Goal: Task Accomplishment & Management: Use online tool/utility

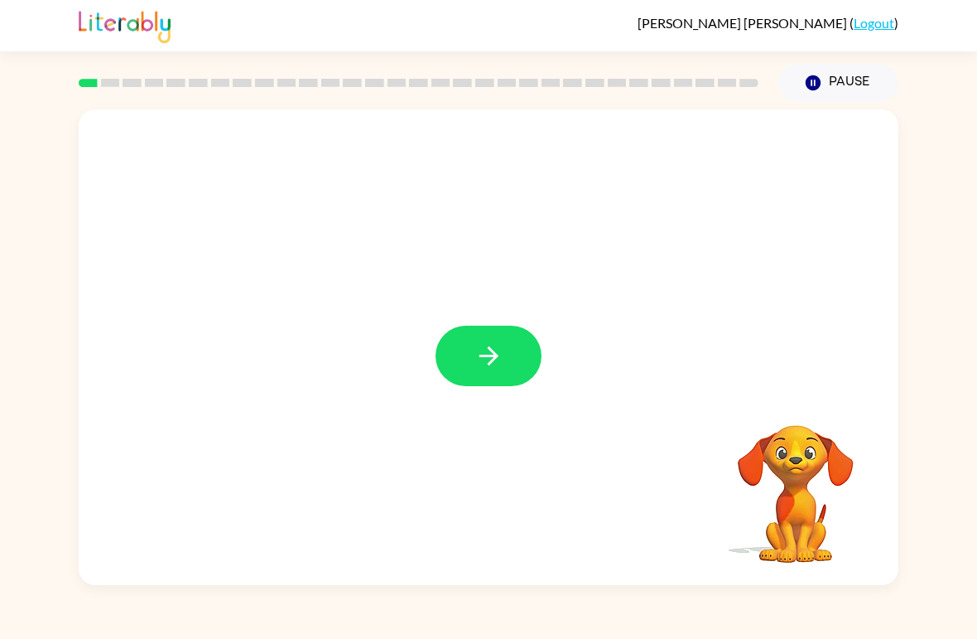
click at [481, 369] on icon "button" at bounding box center [489, 355] width 29 height 29
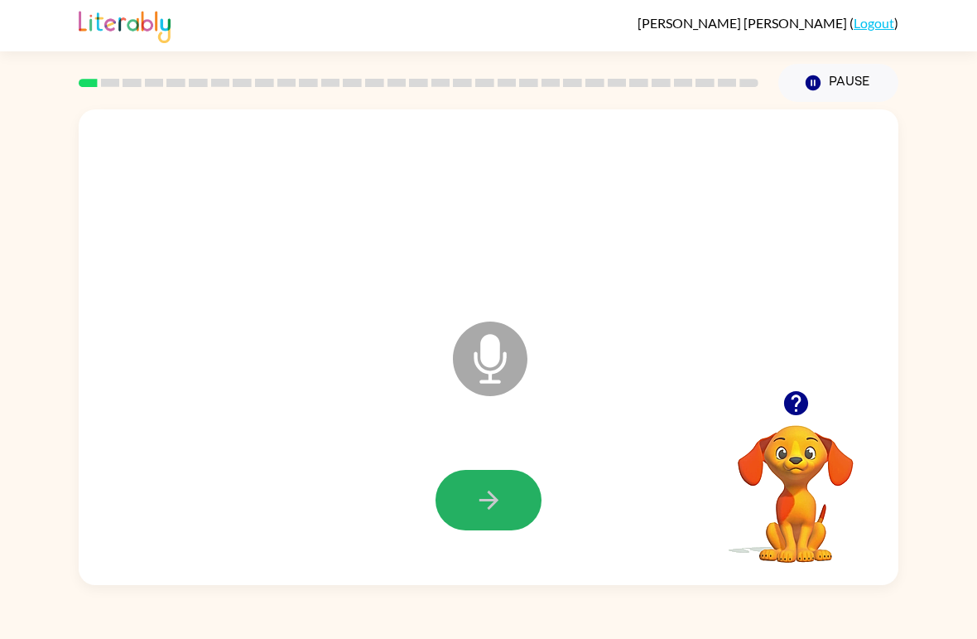
click at [470, 488] on button "button" at bounding box center [489, 500] width 106 height 60
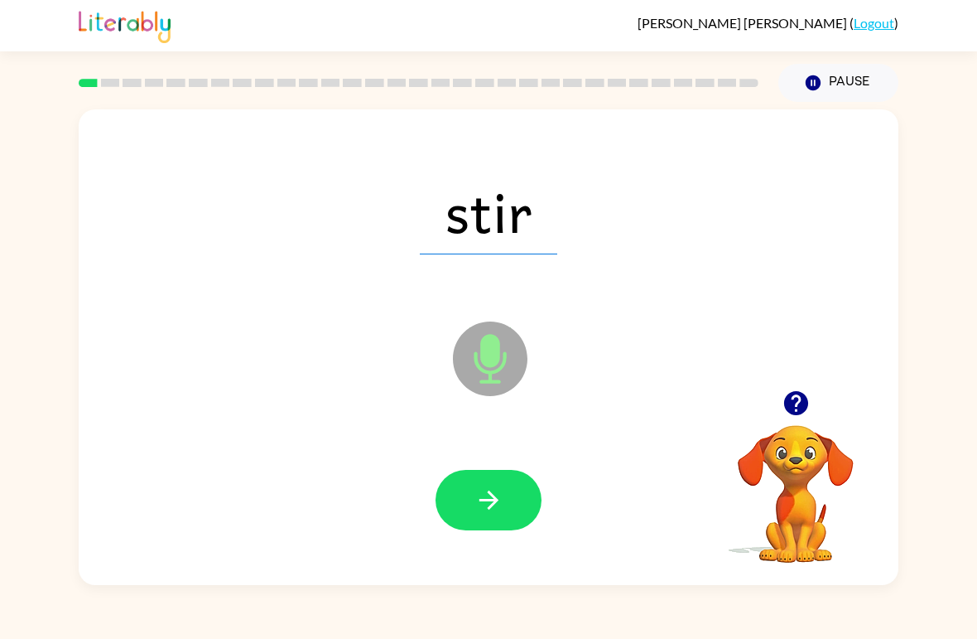
click at [469, 512] on button "button" at bounding box center [489, 500] width 106 height 60
click at [478, 498] on icon "button" at bounding box center [489, 499] width 29 height 29
click at [475, 489] on icon "button" at bounding box center [489, 499] width 29 height 29
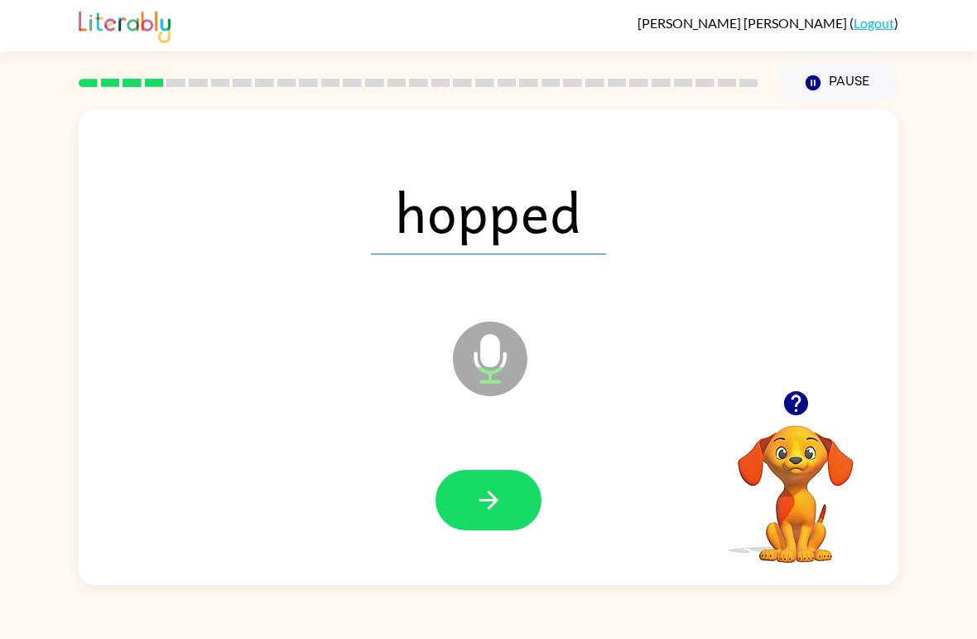
click at [470, 500] on button "button" at bounding box center [489, 500] width 106 height 60
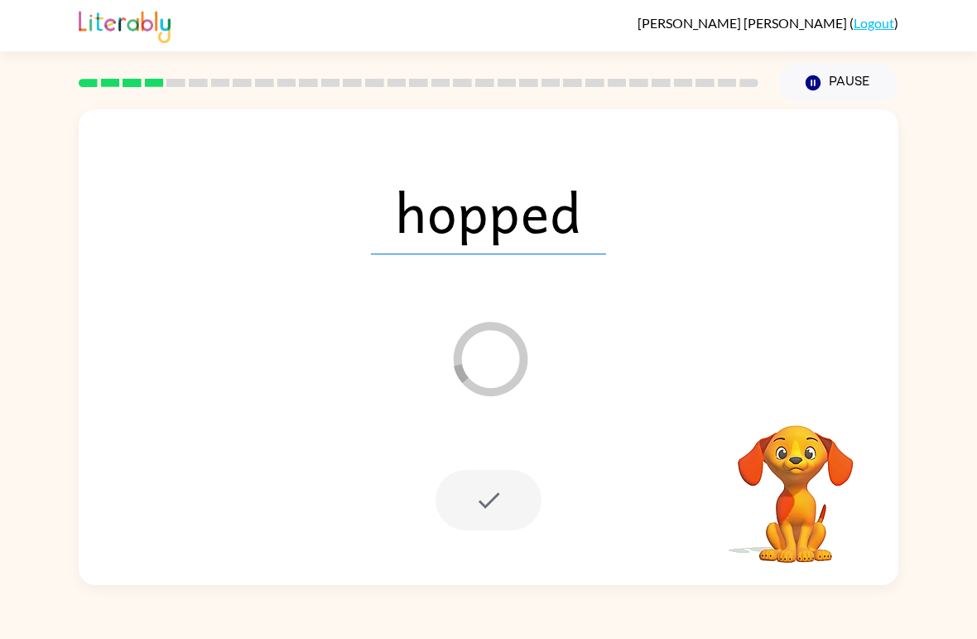
click at [823, 84] on button "Pause Pause" at bounding box center [839, 83] width 120 height 38
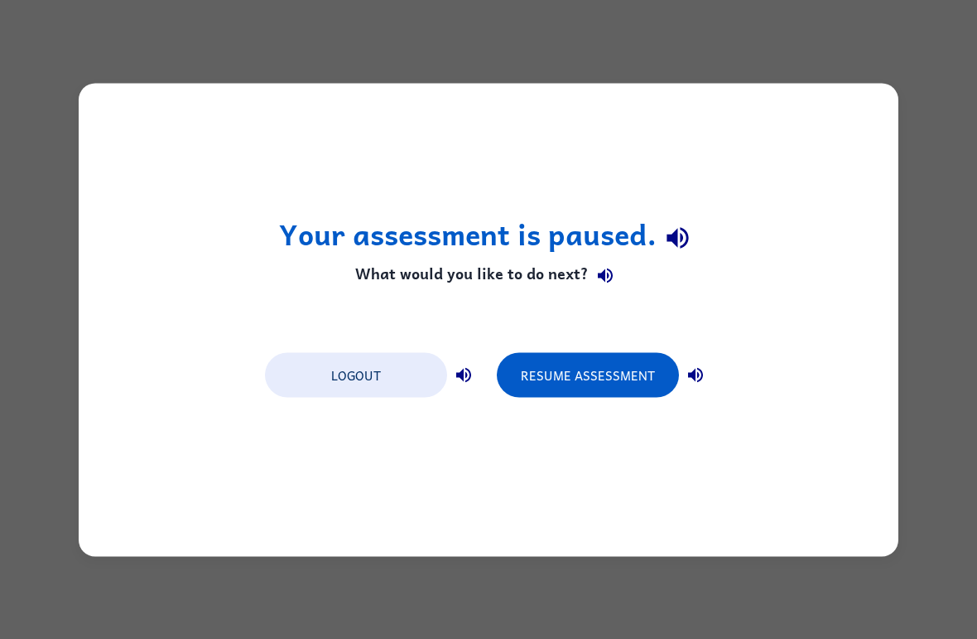
click at [600, 380] on button "Resume Assessment" at bounding box center [588, 374] width 182 height 45
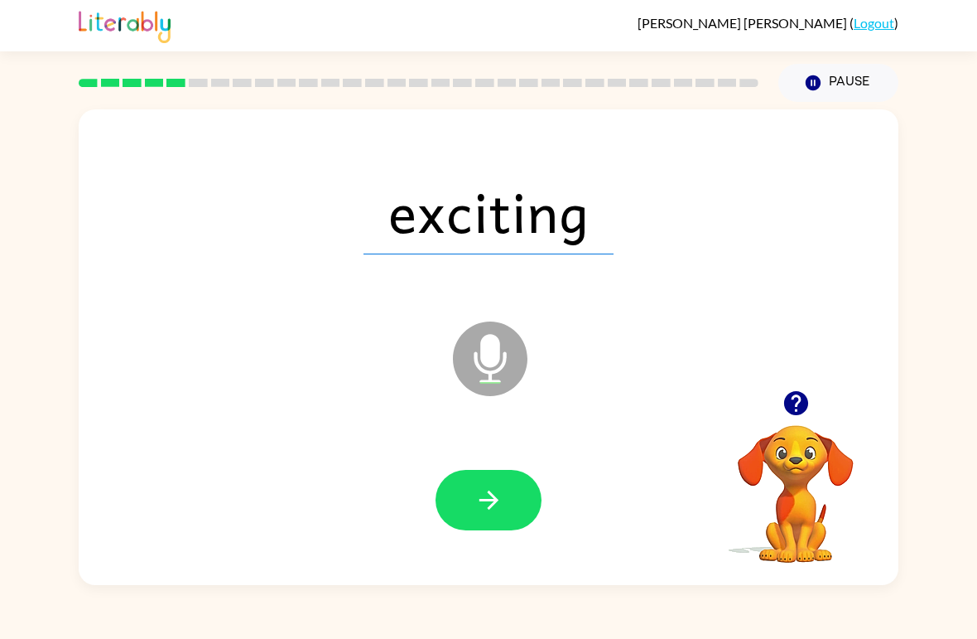
click at [485, 506] on icon "button" at bounding box center [489, 499] width 29 height 29
click at [485, 493] on icon "button" at bounding box center [489, 499] width 29 height 29
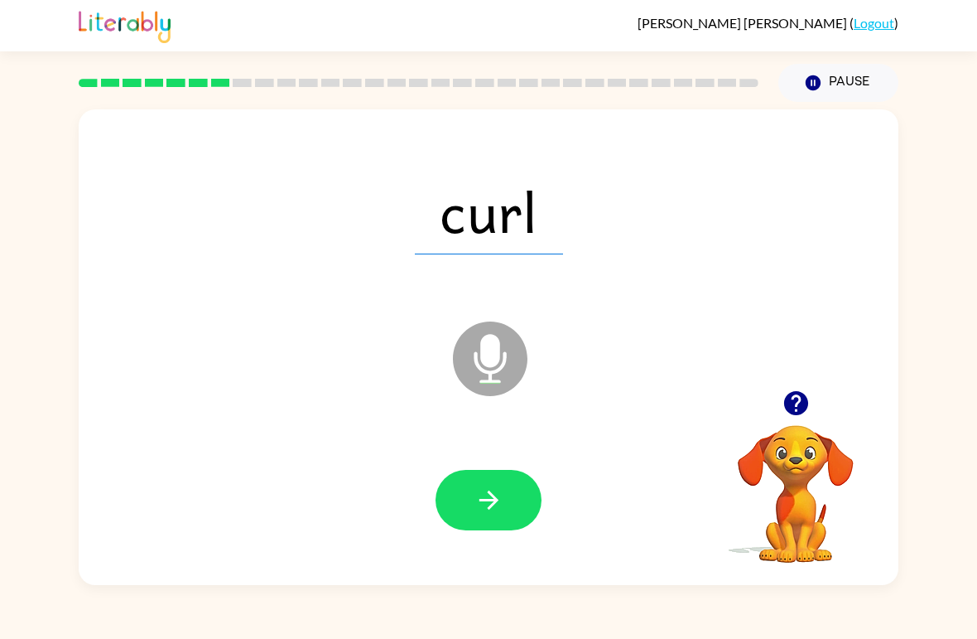
click at [475, 497] on icon "button" at bounding box center [489, 499] width 29 height 29
click at [470, 511] on button "button" at bounding box center [489, 500] width 106 height 60
click at [478, 496] on icon "button" at bounding box center [489, 499] width 29 height 29
click at [491, 507] on icon "button" at bounding box center [488, 499] width 19 height 19
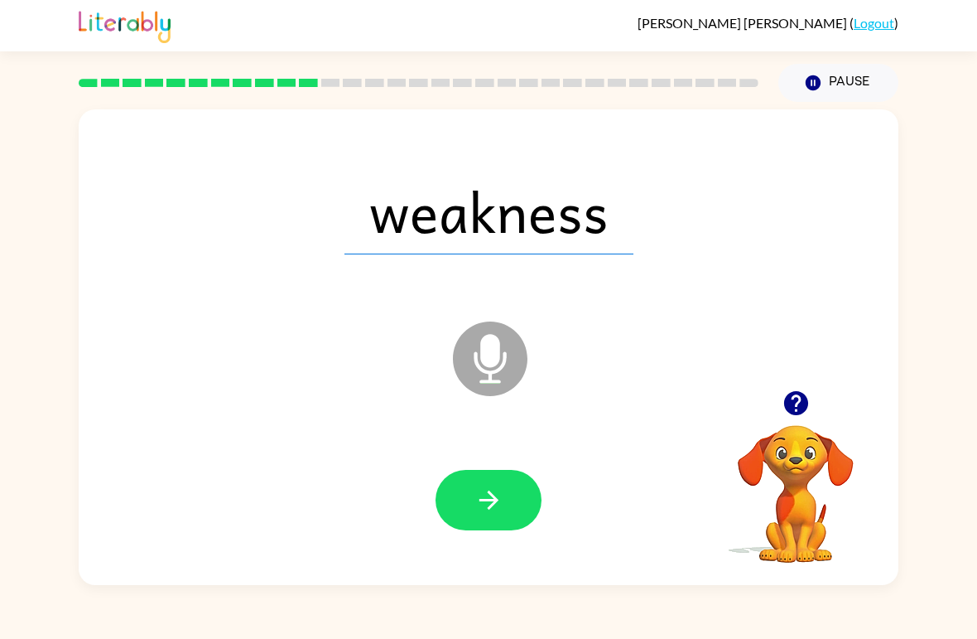
click at [475, 504] on icon "button" at bounding box center [489, 499] width 29 height 29
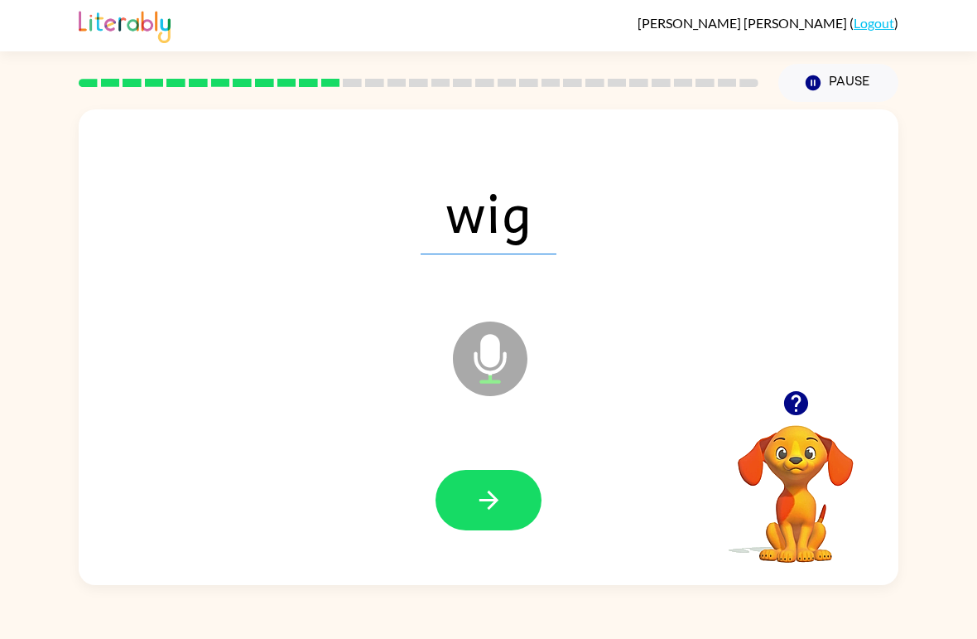
click at [475, 508] on icon "button" at bounding box center [489, 499] width 29 height 29
click at [475, 499] on icon "button" at bounding box center [489, 499] width 29 height 29
click at [475, 498] on icon "button" at bounding box center [489, 499] width 29 height 29
click at [471, 499] on button "button" at bounding box center [489, 500] width 106 height 60
click at [475, 491] on icon "button" at bounding box center [489, 499] width 29 height 29
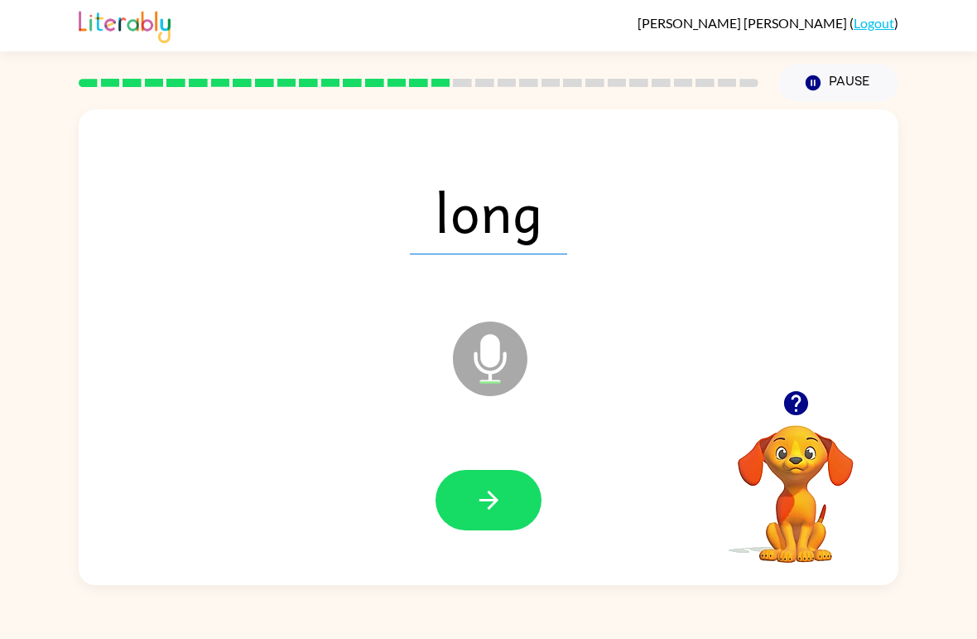
click at [473, 503] on button "button" at bounding box center [489, 500] width 106 height 60
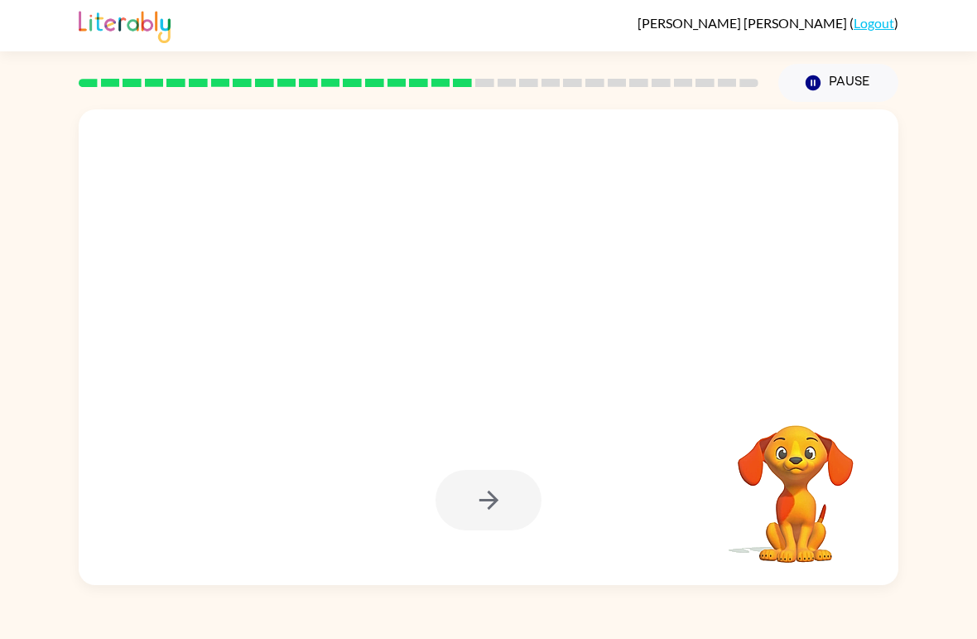
click at [848, 89] on button "Pause Pause" at bounding box center [839, 83] width 120 height 38
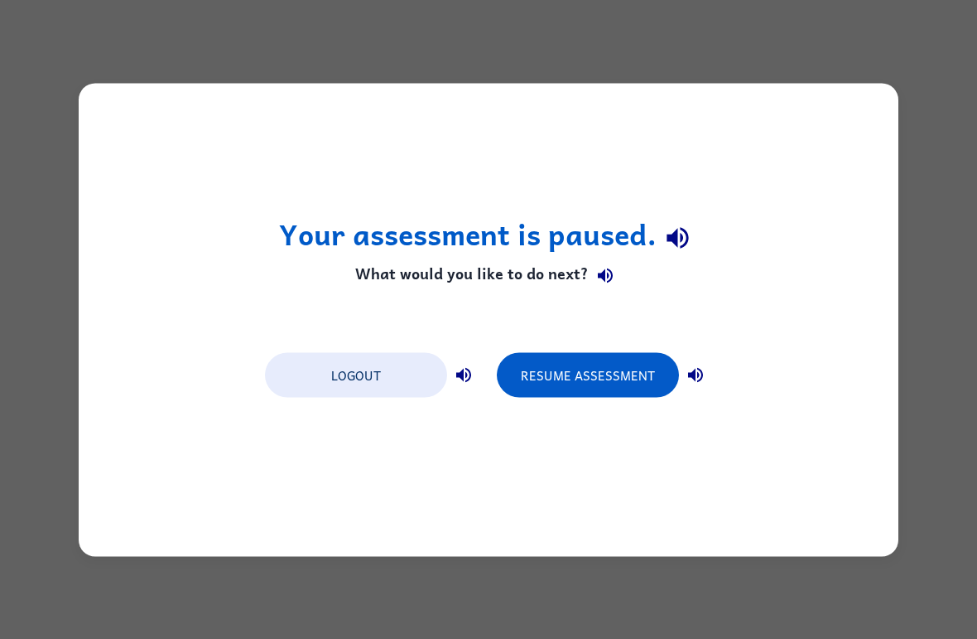
click at [635, 391] on button "Resume Assessment" at bounding box center [588, 374] width 182 height 45
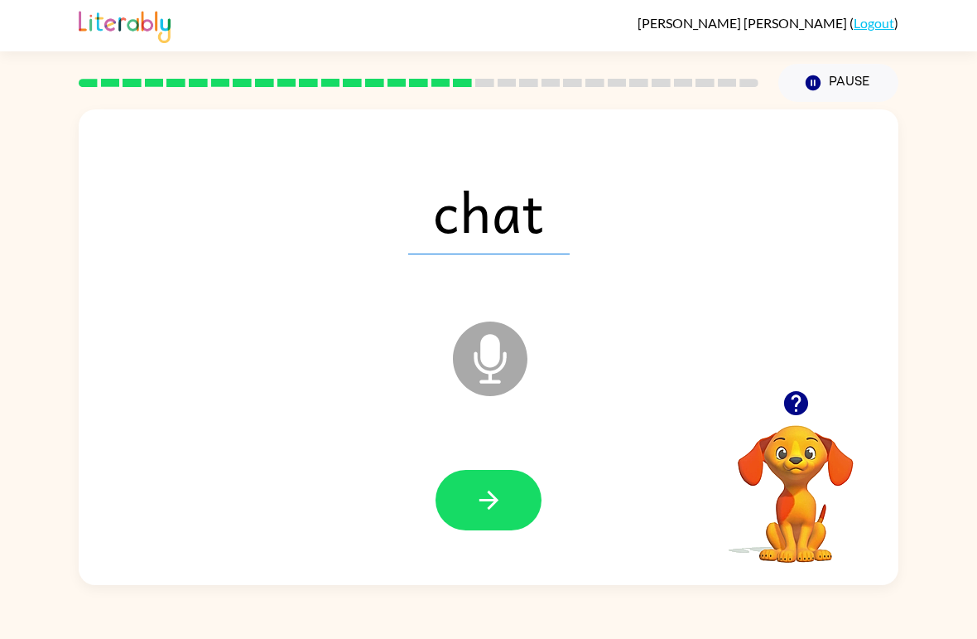
click at [461, 503] on button "button" at bounding box center [489, 500] width 106 height 60
click at [461, 502] on div at bounding box center [489, 500] width 106 height 60
click at [497, 496] on icon "button" at bounding box center [489, 499] width 29 height 29
click at [522, 478] on button "button" at bounding box center [489, 500] width 106 height 60
click at [486, 509] on icon "button" at bounding box center [489, 499] width 29 height 29
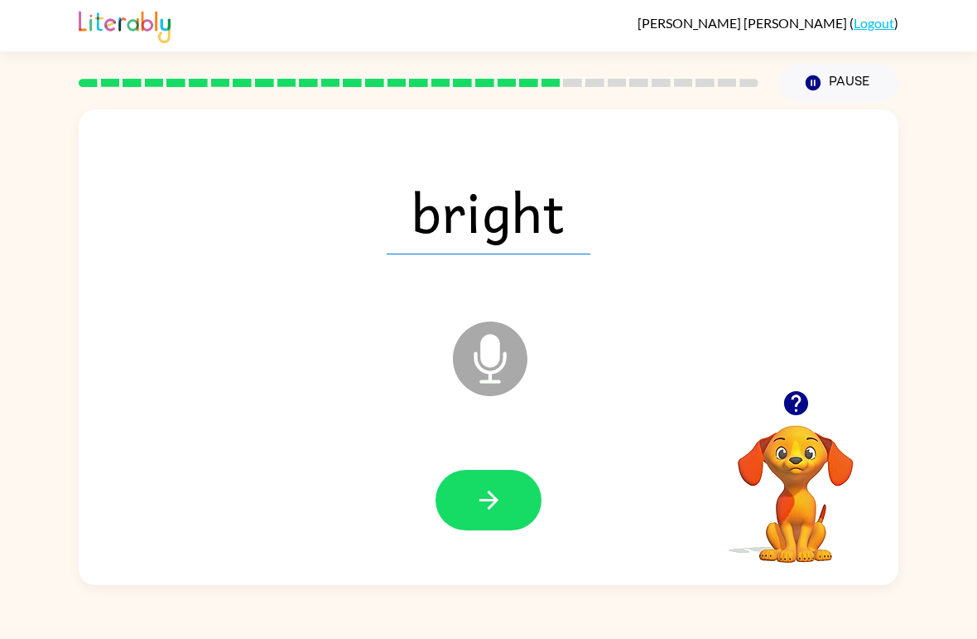
click at [455, 497] on button "button" at bounding box center [489, 500] width 106 height 60
click at [515, 512] on button "button" at bounding box center [489, 500] width 106 height 60
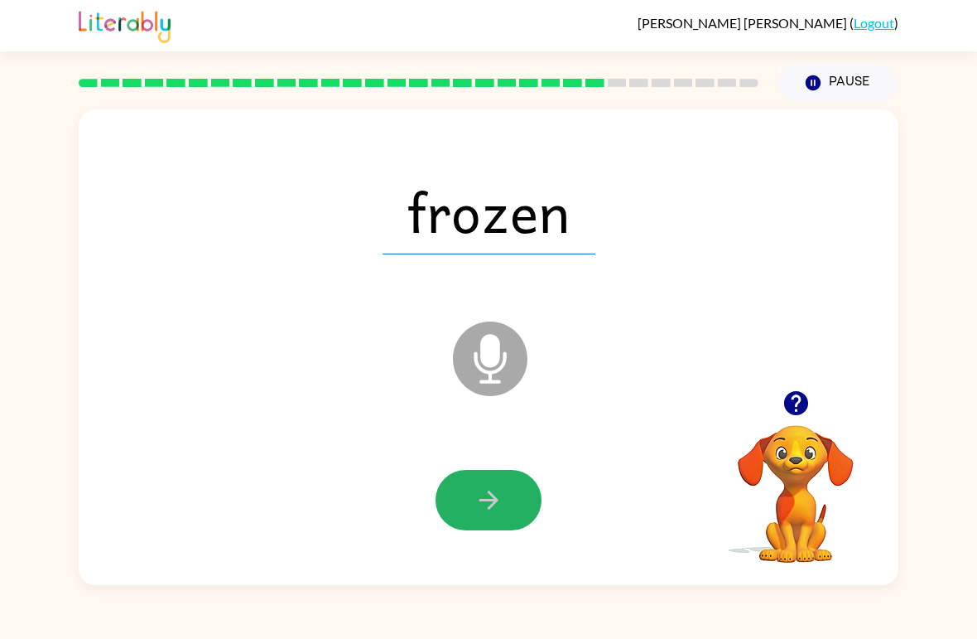
click at [514, 490] on button "button" at bounding box center [489, 500] width 106 height 60
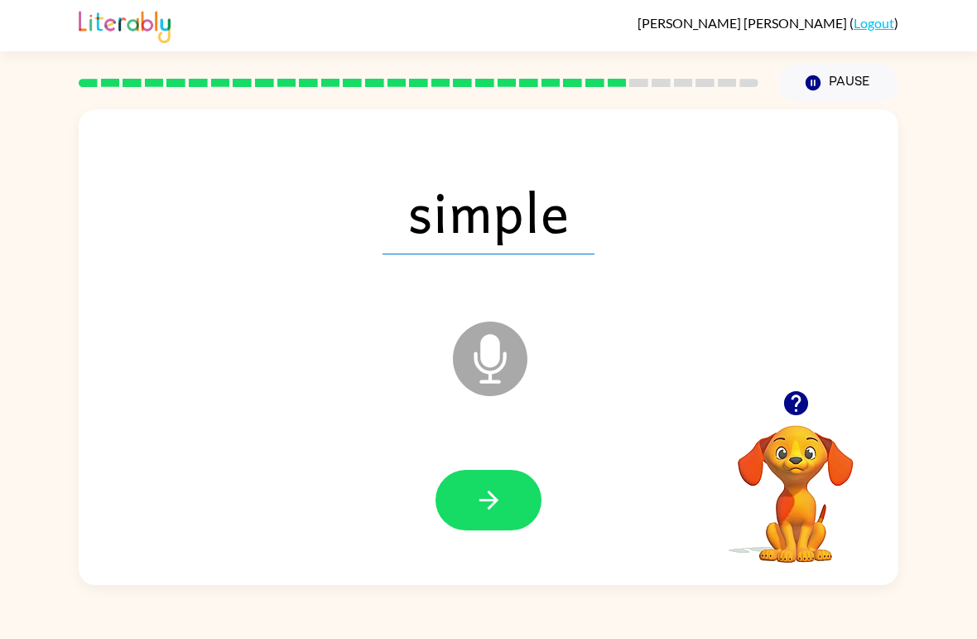
click at [504, 495] on button "button" at bounding box center [489, 500] width 106 height 60
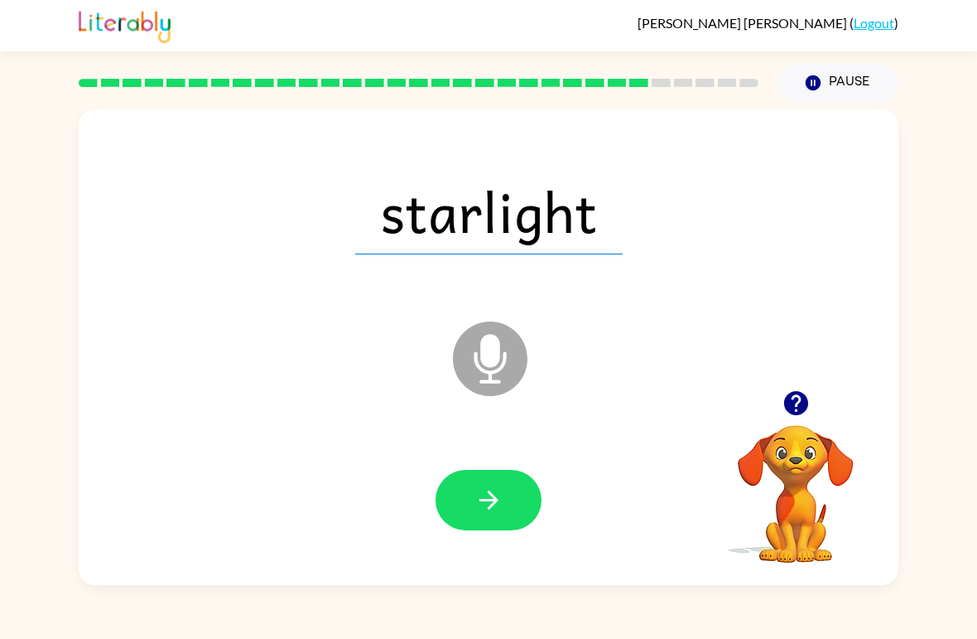
click at [520, 509] on button "button" at bounding box center [489, 500] width 106 height 60
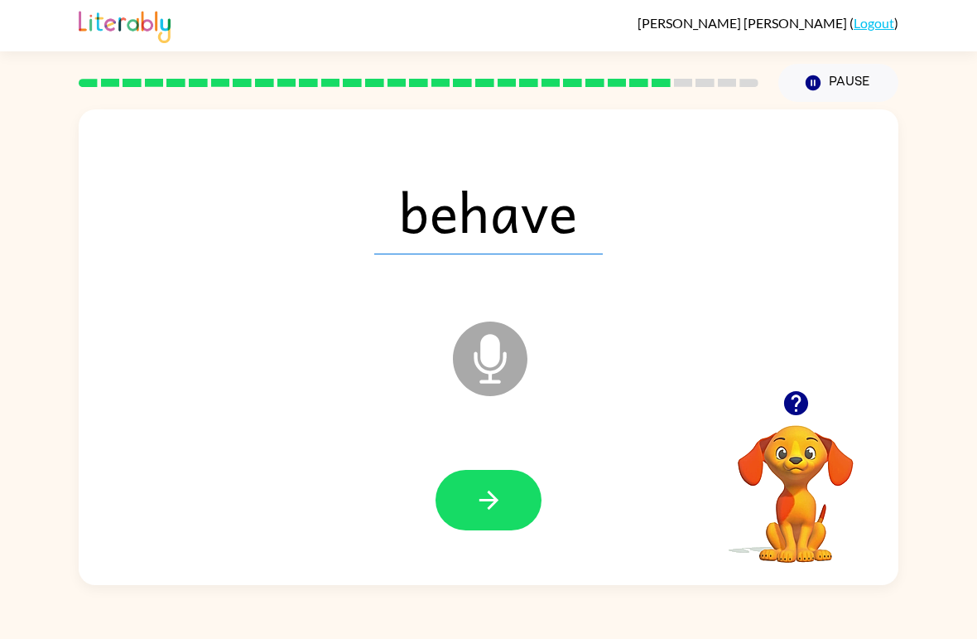
click at [515, 503] on button "button" at bounding box center [489, 500] width 106 height 60
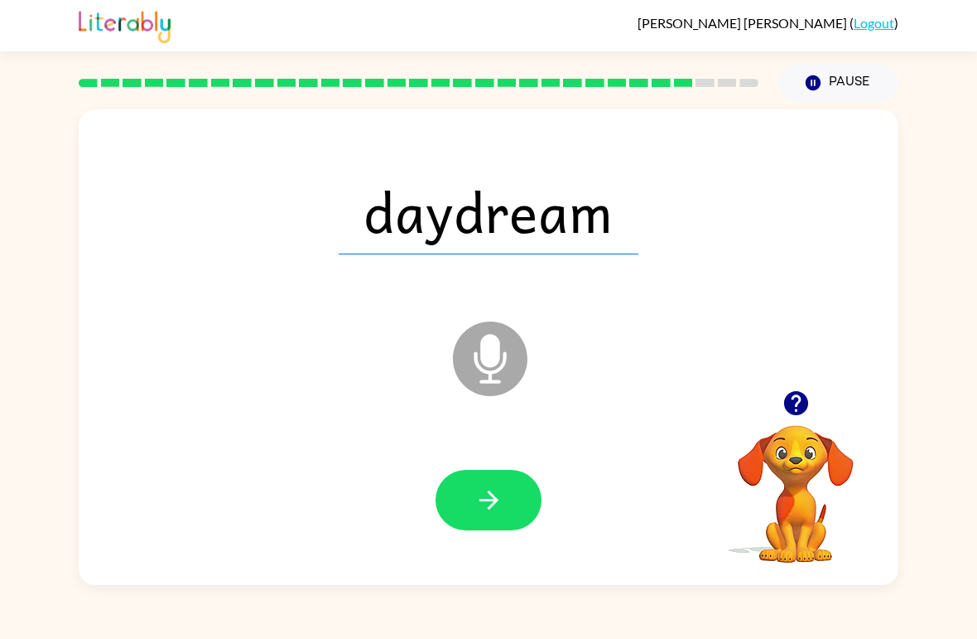
click at [505, 509] on button "button" at bounding box center [489, 500] width 106 height 60
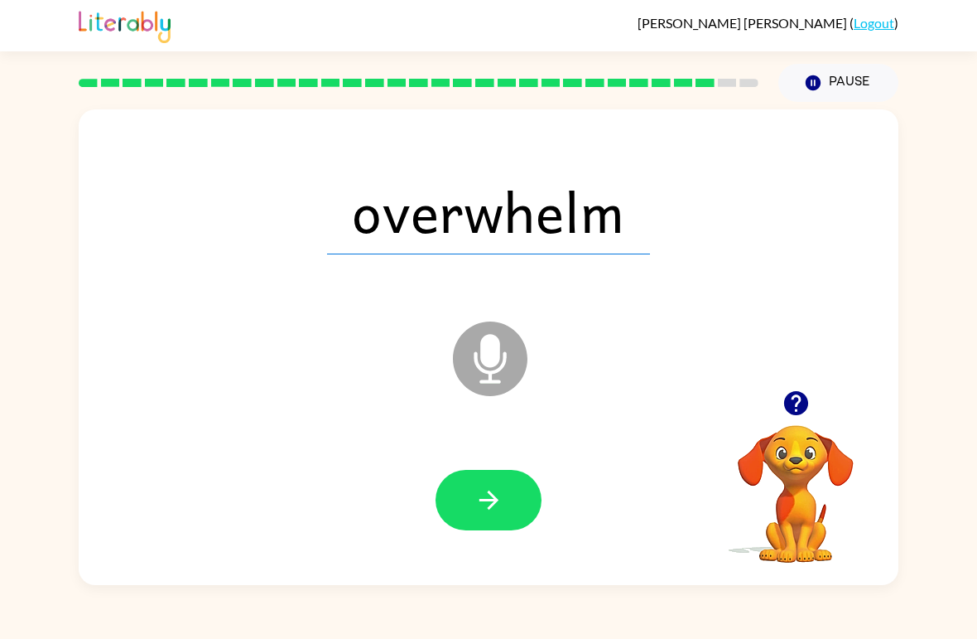
click at [497, 503] on icon "button" at bounding box center [489, 499] width 29 height 29
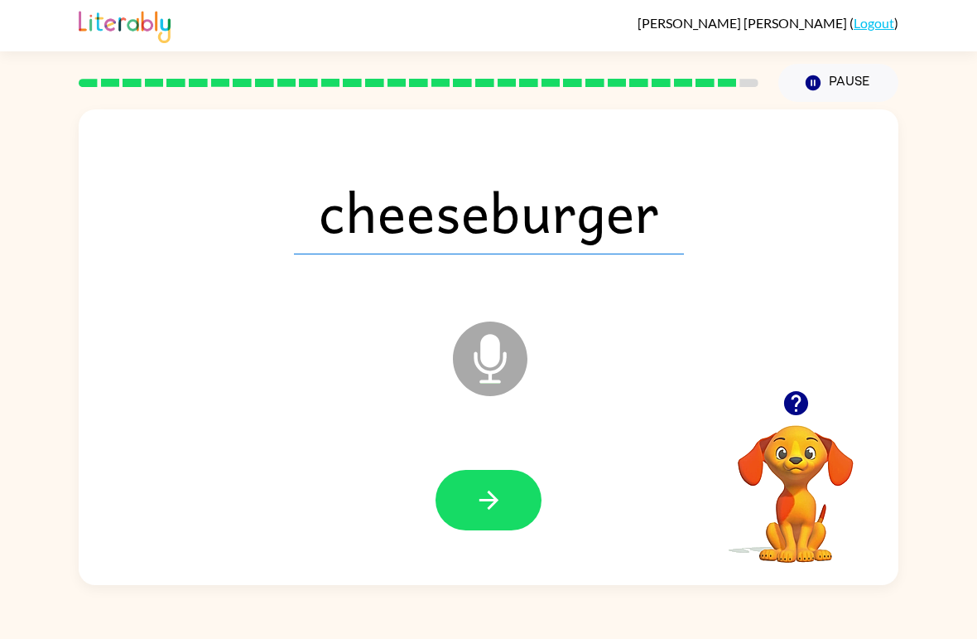
click at [487, 495] on icon "button" at bounding box center [489, 499] width 29 height 29
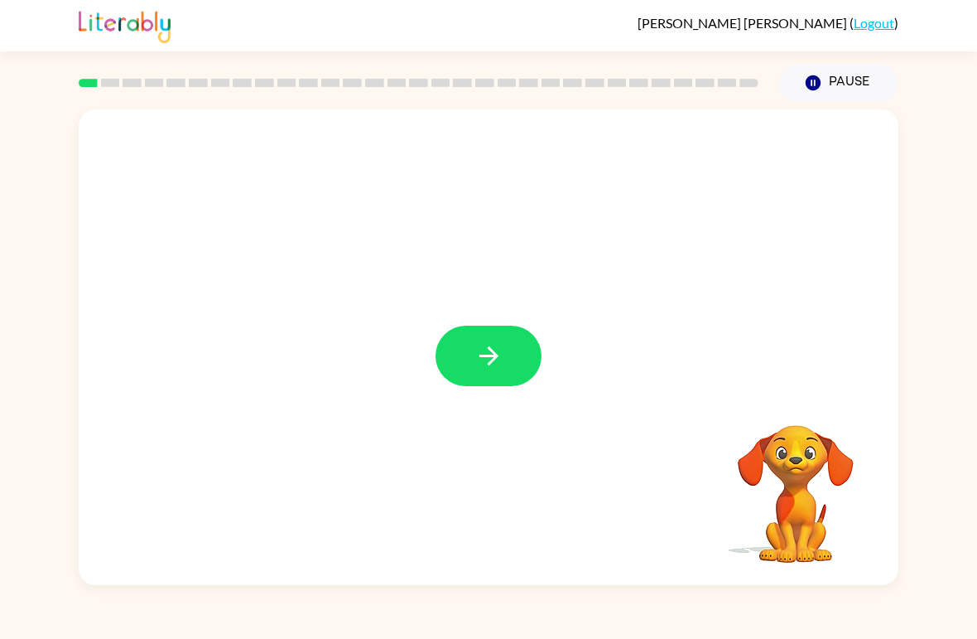
click at [514, 362] on button "button" at bounding box center [489, 356] width 106 height 60
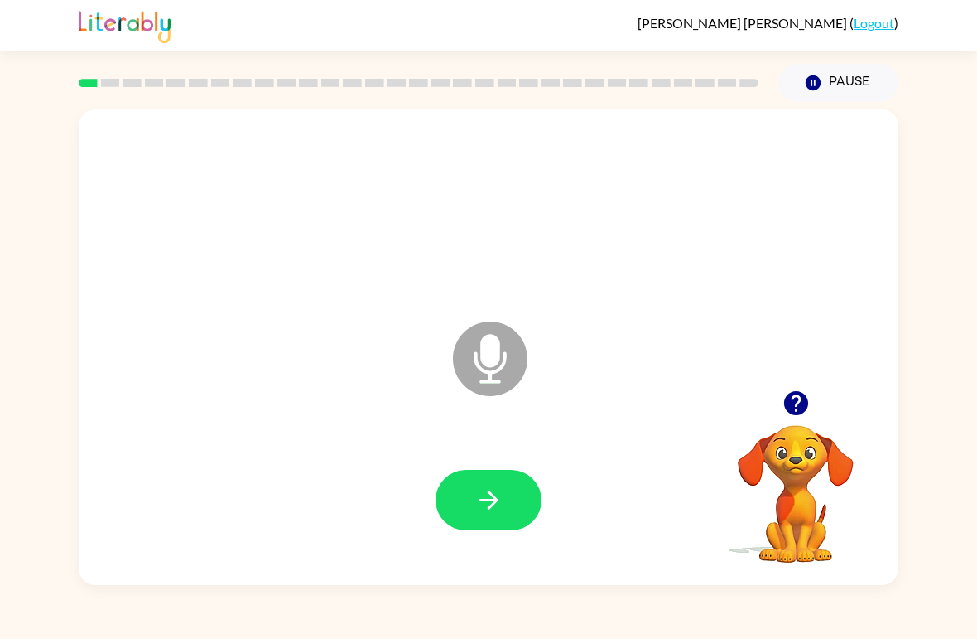
click at [486, 476] on button "button" at bounding box center [489, 500] width 106 height 60
click at [498, 509] on icon "button" at bounding box center [489, 499] width 29 height 29
click at [528, 497] on button "button" at bounding box center [489, 500] width 106 height 60
click at [514, 489] on button "button" at bounding box center [489, 500] width 106 height 60
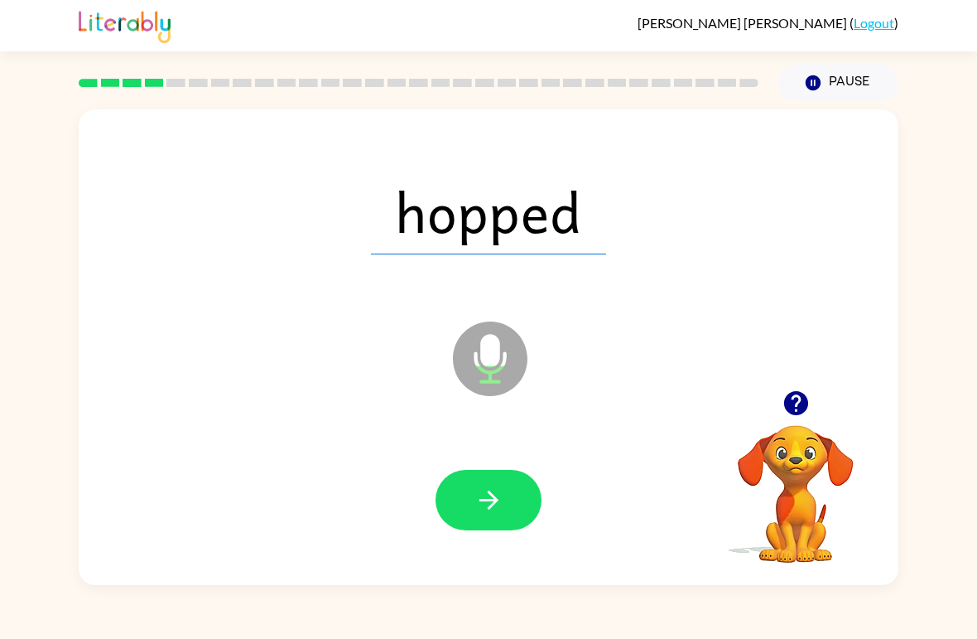
click at [494, 514] on icon "button" at bounding box center [489, 499] width 29 height 29
click at [511, 503] on button "button" at bounding box center [489, 500] width 106 height 60
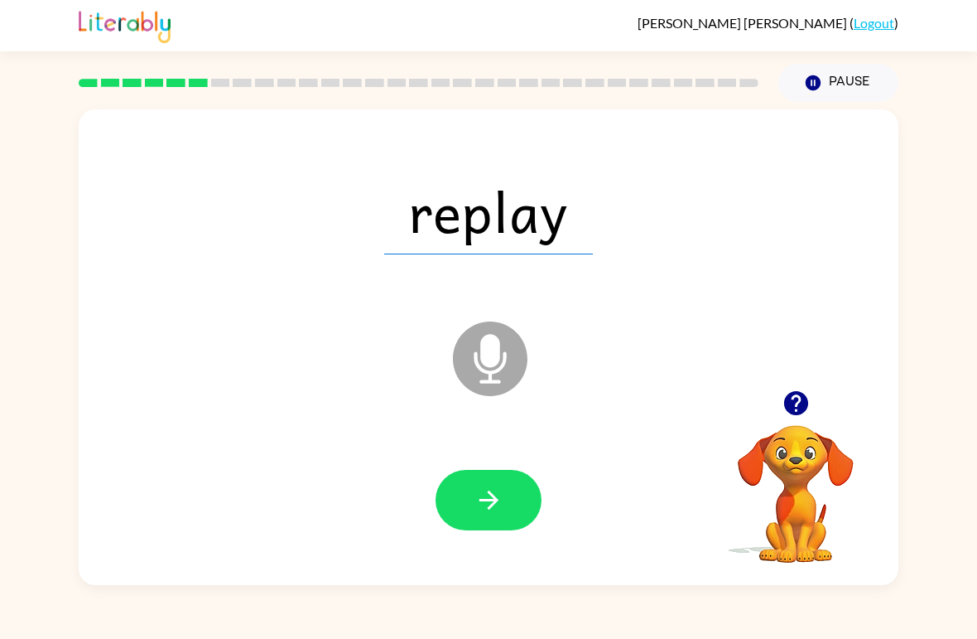
click at [507, 500] on button "button" at bounding box center [489, 500] width 106 height 60
click at [516, 494] on button "button" at bounding box center [489, 500] width 106 height 60
click at [511, 494] on button "button" at bounding box center [489, 500] width 106 height 60
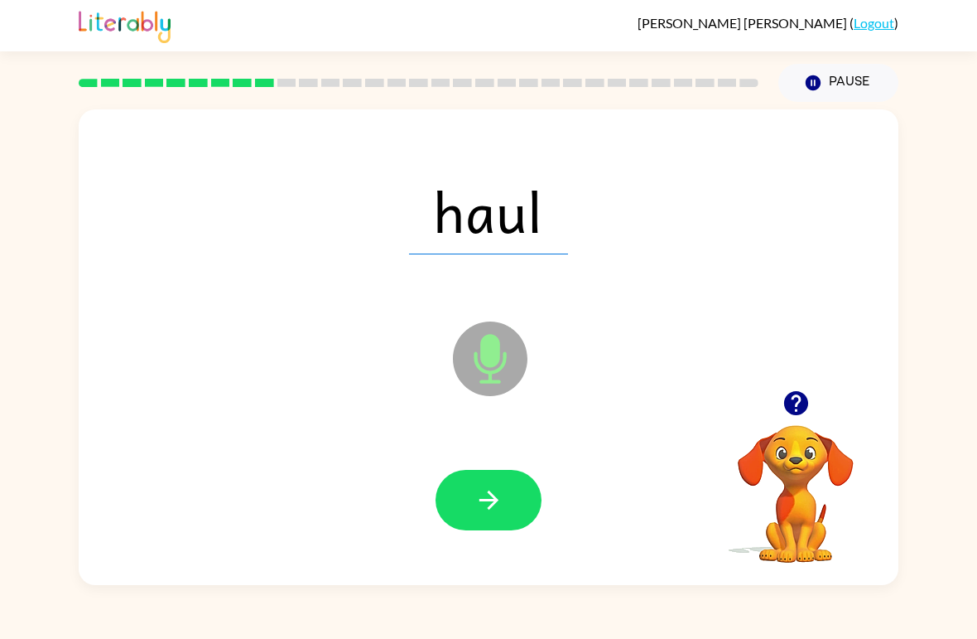
click at [511, 504] on button "button" at bounding box center [489, 500] width 106 height 60
click at [522, 499] on button "button" at bounding box center [489, 500] width 106 height 60
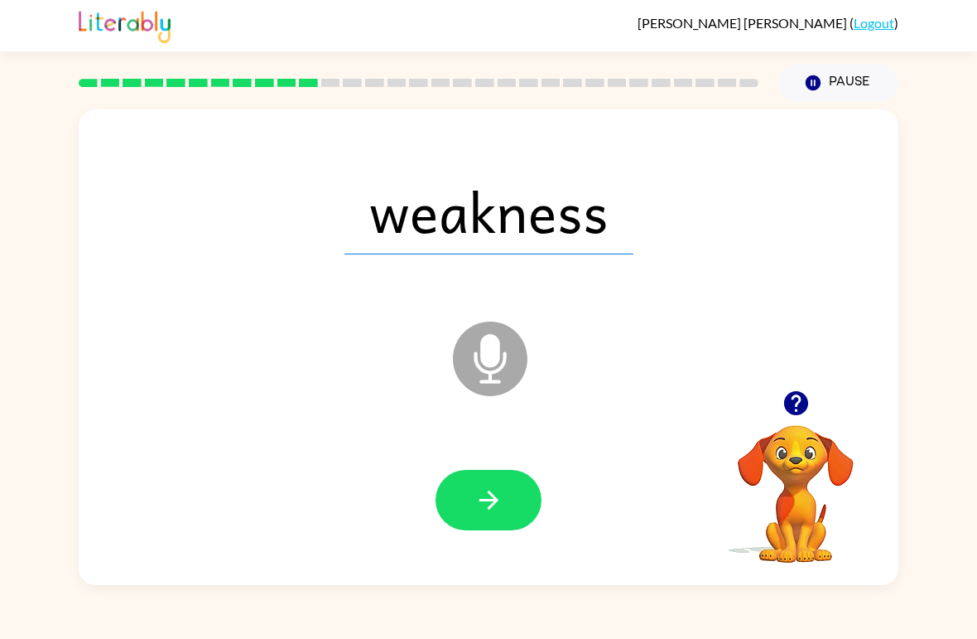
click at [510, 507] on button "button" at bounding box center [489, 500] width 106 height 60
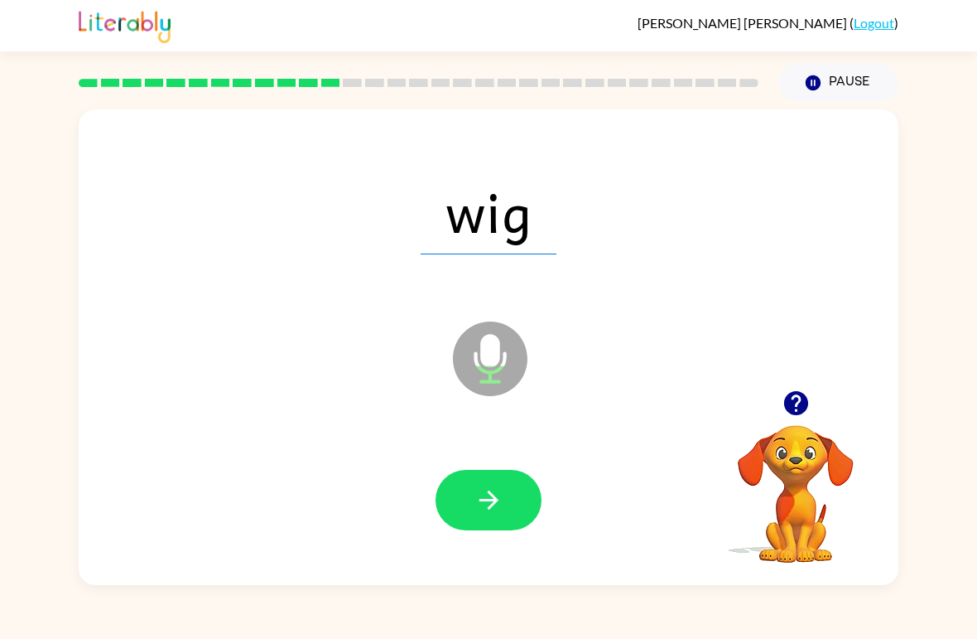
click at [504, 498] on button "button" at bounding box center [489, 500] width 106 height 60
click at [494, 490] on icon "button" at bounding box center [489, 499] width 29 height 29
click at [499, 507] on icon "button" at bounding box center [489, 499] width 29 height 29
click at [495, 510] on icon "button" at bounding box center [489, 499] width 29 height 29
click at [509, 509] on button "button" at bounding box center [489, 500] width 106 height 60
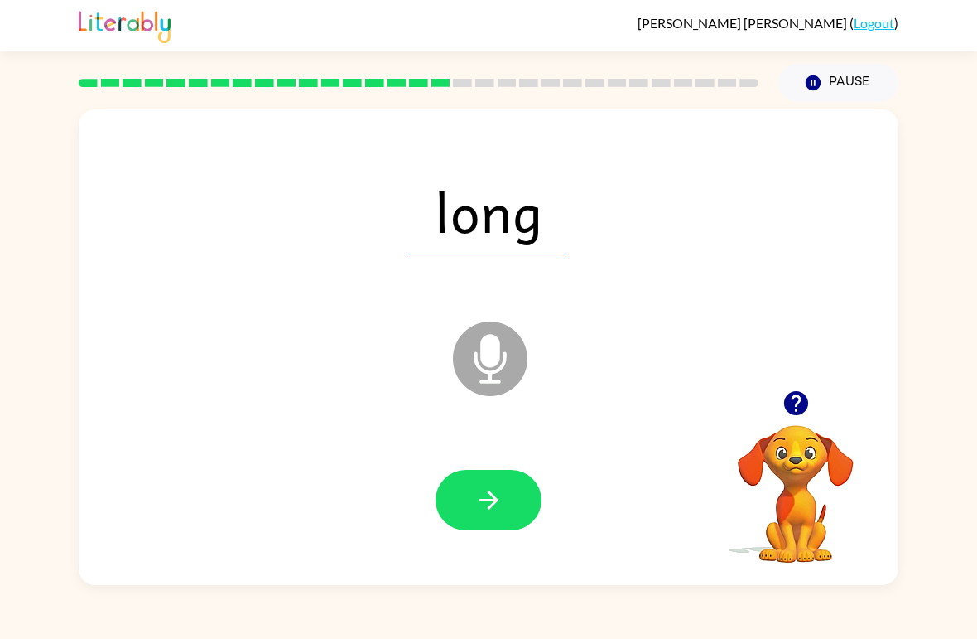
click at [509, 507] on button "button" at bounding box center [489, 500] width 106 height 60
click at [494, 487] on icon "button" at bounding box center [489, 499] width 29 height 29
click at [509, 503] on button "button" at bounding box center [489, 500] width 106 height 60
click at [518, 503] on button "button" at bounding box center [489, 500] width 106 height 60
click at [519, 490] on button "button" at bounding box center [489, 500] width 106 height 60
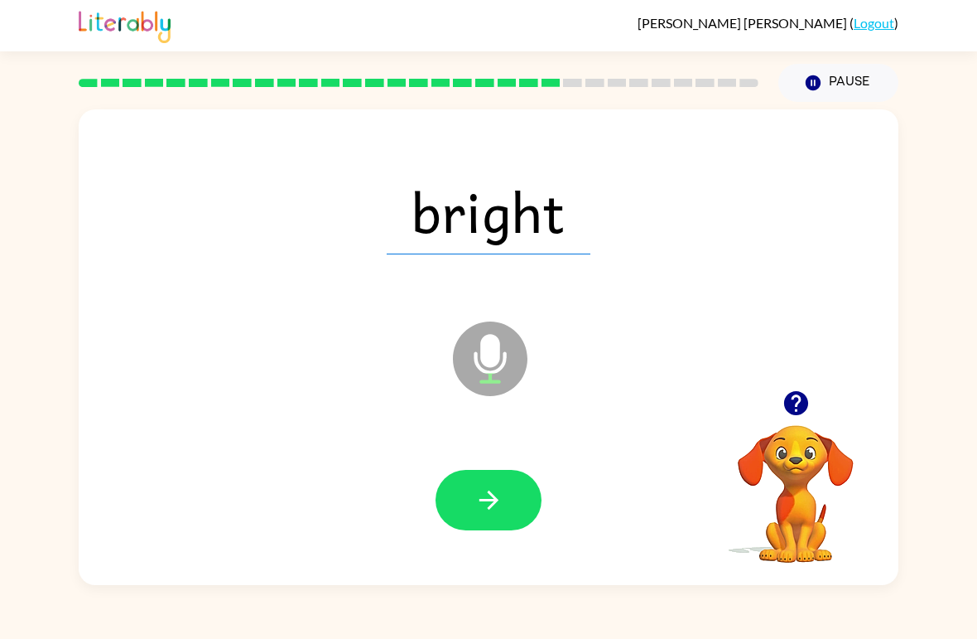
click at [493, 519] on button "button" at bounding box center [489, 500] width 106 height 60
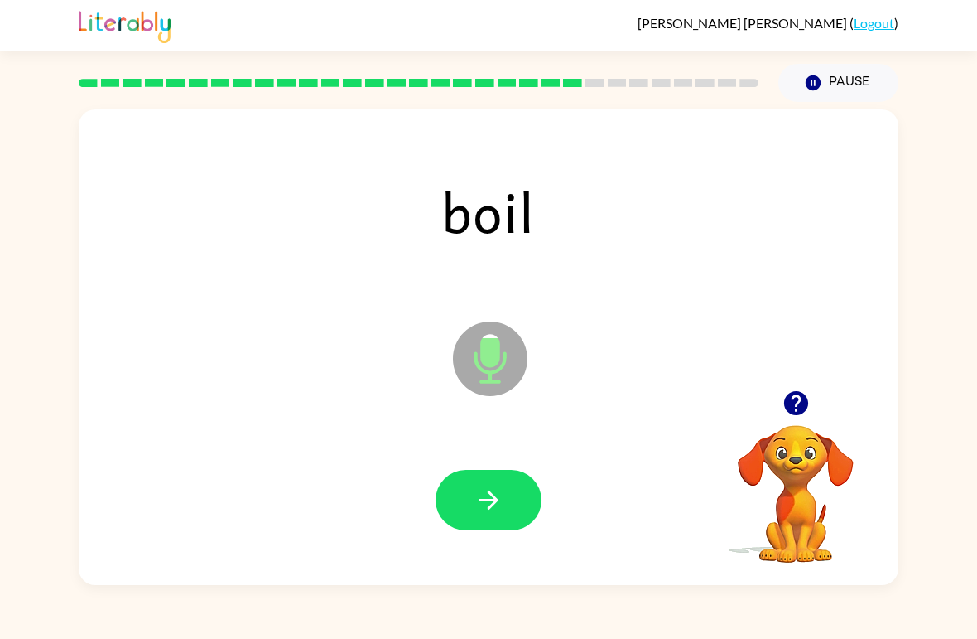
click at [501, 497] on icon "button" at bounding box center [489, 499] width 29 height 29
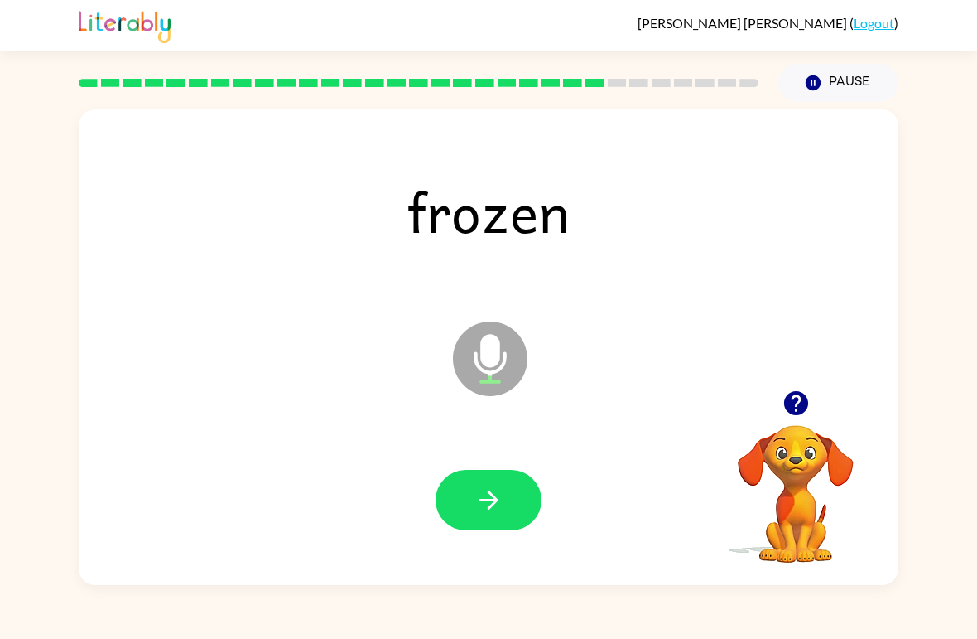
click at [517, 515] on button "button" at bounding box center [489, 500] width 106 height 60
click at [495, 517] on button "button" at bounding box center [489, 500] width 106 height 60
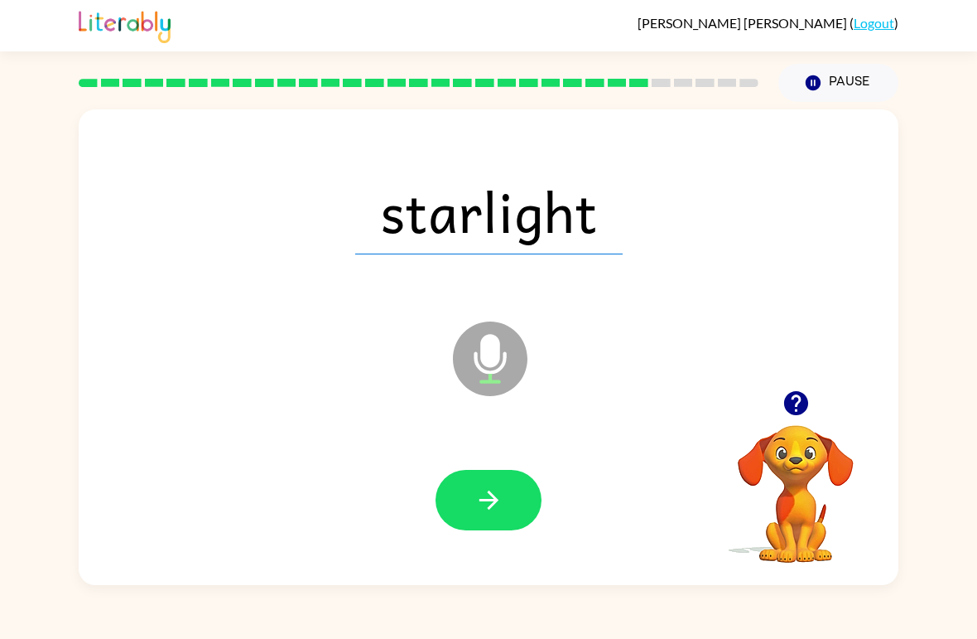
click at [507, 498] on button "button" at bounding box center [489, 500] width 106 height 60
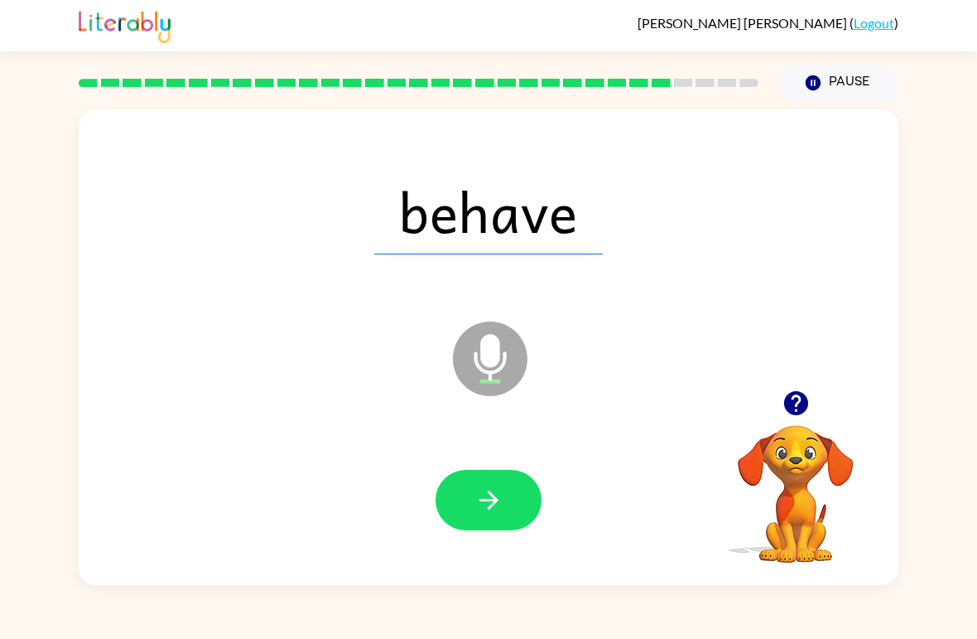
click at [515, 520] on button "button" at bounding box center [489, 500] width 106 height 60
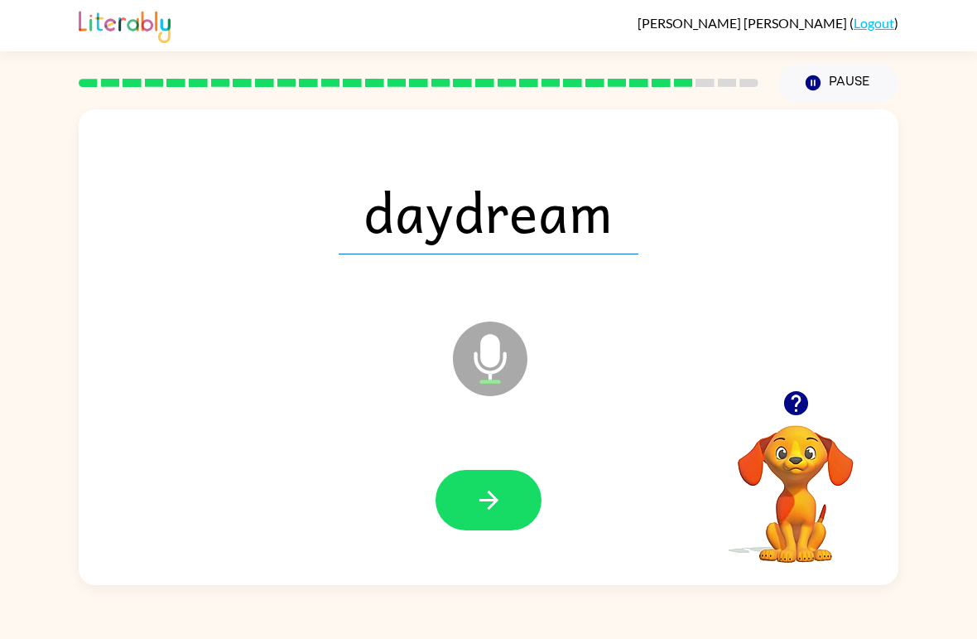
click at [491, 511] on icon "button" at bounding box center [489, 499] width 29 height 29
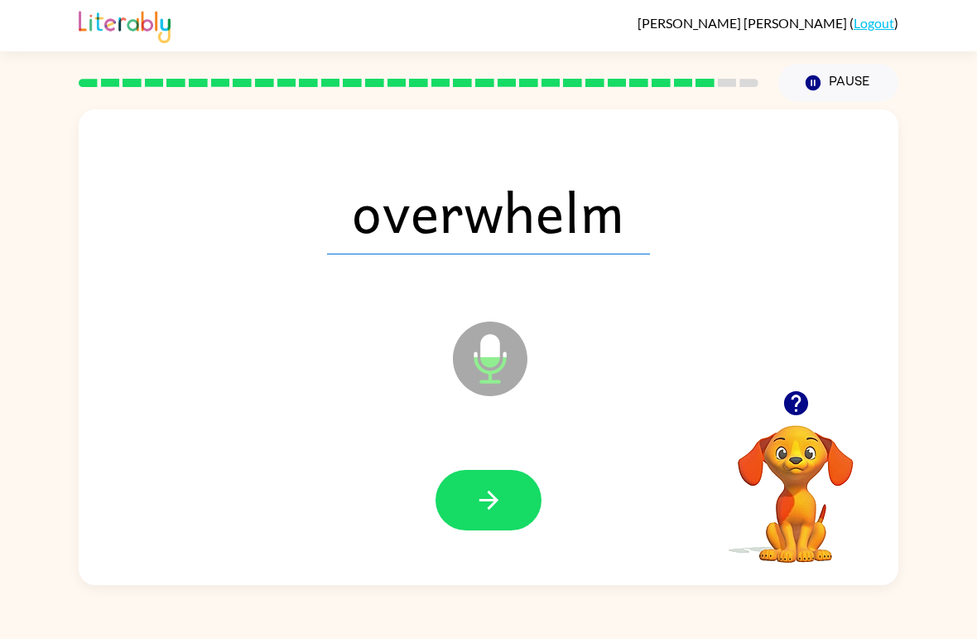
click at [505, 507] on button "button" at bounding box center [489, 500] width 106 height 60
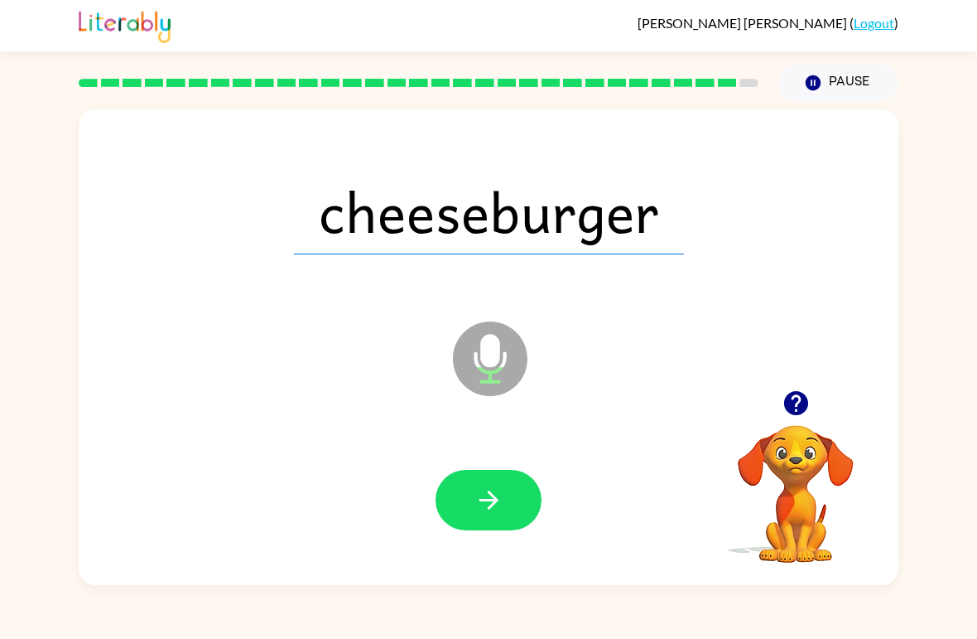
click at [491, 499] on icon "button" at bounding box center [489, 499] width 29 height 29
